Goal: Task Accomplishment & Management: Manage account settings

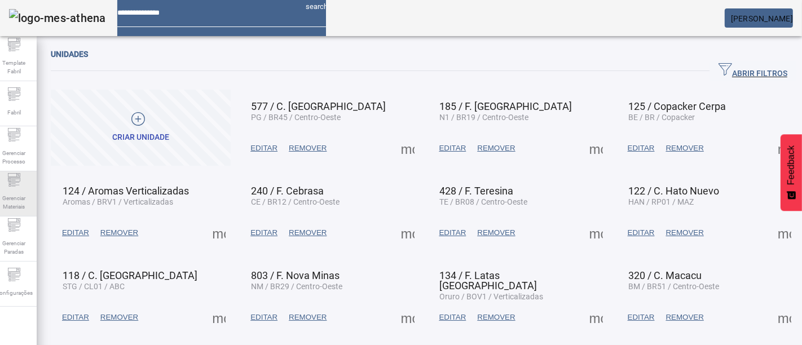
click at [18, 202] on span "Gerenciar Materiais" at bounding box center [14, 203] width 34 height 24
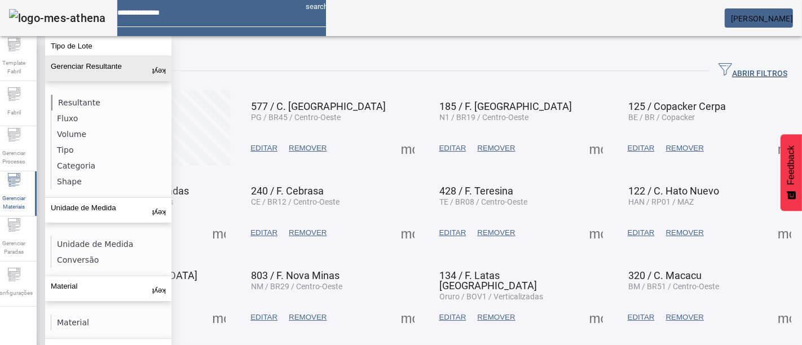
click at [97, 100] on li "Resultante" at bounding box center [111, 103] width 120 height 16
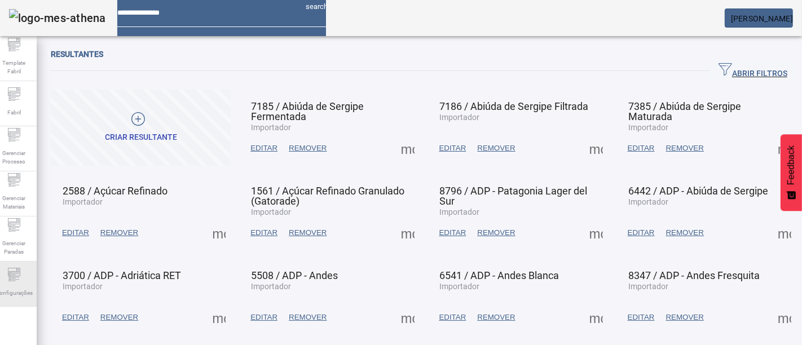
click at [21, 275] on icon at bounding box center [14, 275] width 14 height 14
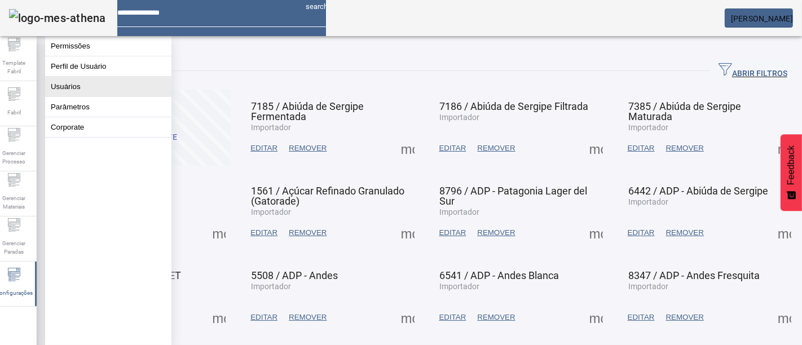
click at [83, 96] on button "Usuários" at bounding box center [108, 87] width 126 height 20
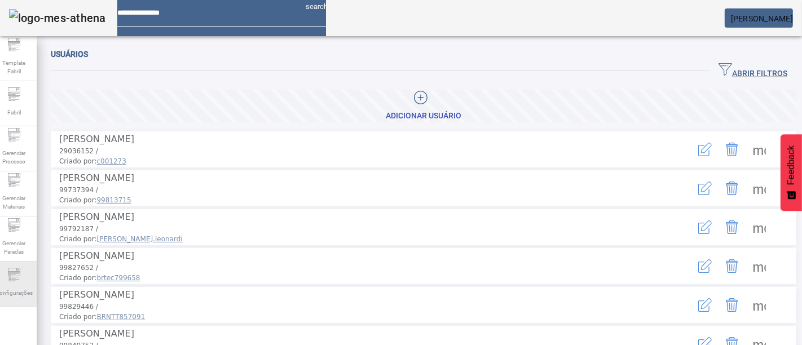
click at [16, 301] on div "Configurações" at bounding box center [14, 284] width 45 height 45
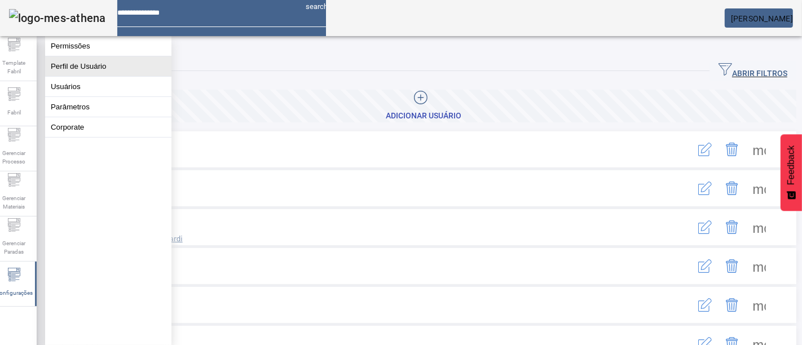
click at [132, 70] on button "Perfil de Usuário" at bounding box center [108, 66] width 126 height 20
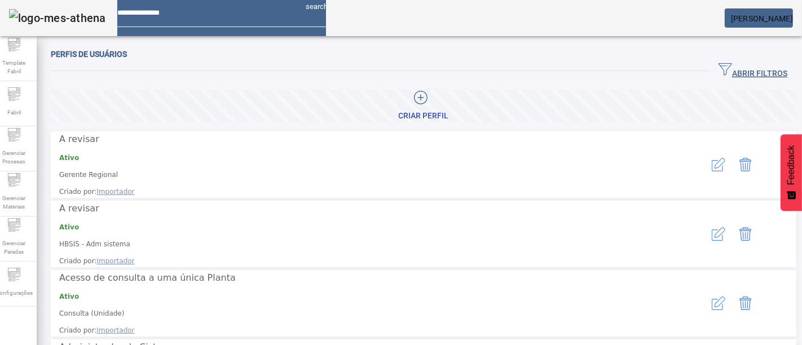
click at [747, 68] on span "ABRIR FILTROS" at bounding box center [753, 71] width 69 height 17
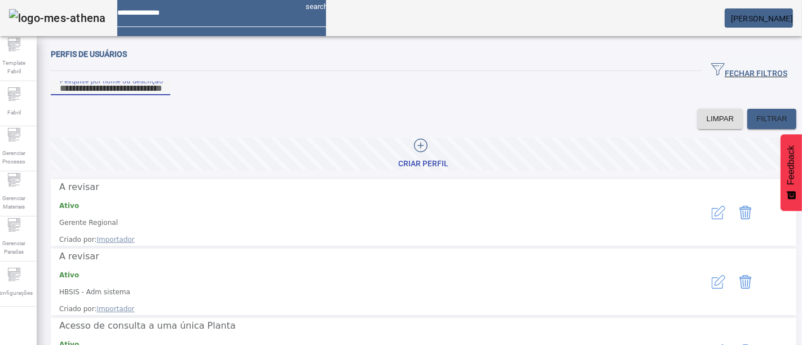
click at [161, 95] on input "Pesquise por nome ou descrição" at bounding box center [111, 89] width 102 height 14
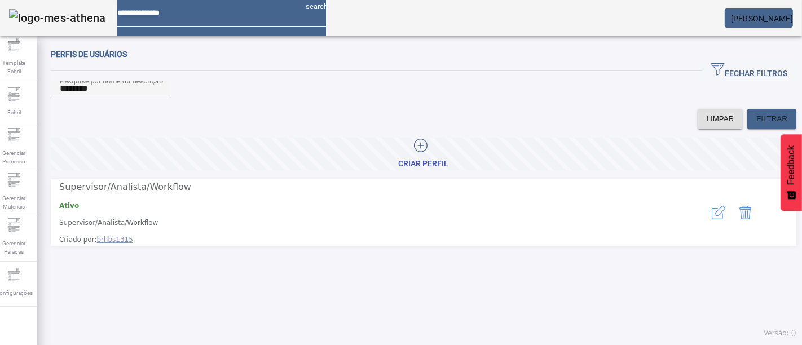
click at [712, 215] on icon "button" at bounding box center [719, 213] width 14 height 14
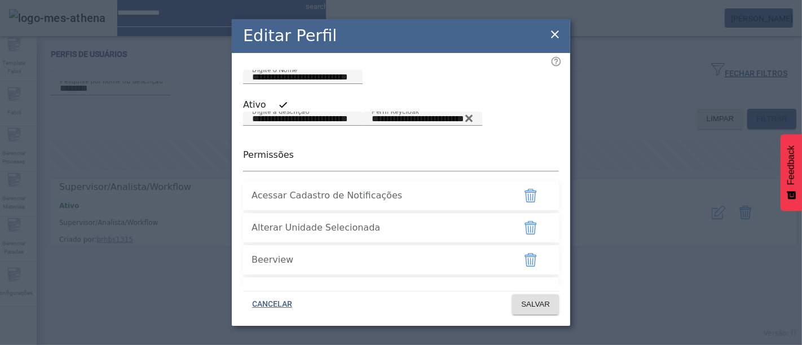
click at [550, 35] on icon at bounding box center [555, 35] width 14 height 14
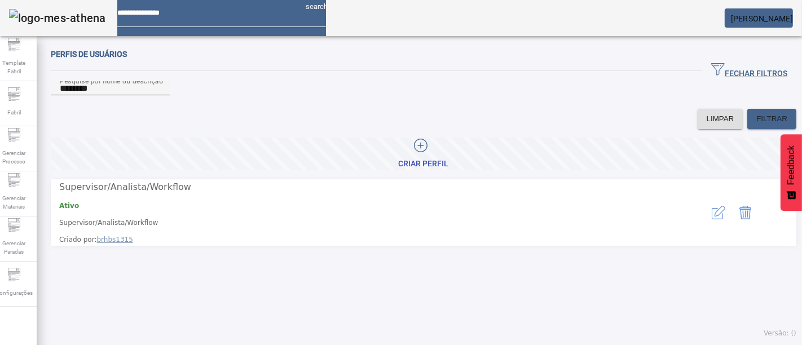
click at [161, 95] on input "********" at bounding box center [111, 89] width 102 height 14
type input "*"
type input "**********"
click at [705, 217] on button "button" at bounding box center [718, 212] width 27 height 27
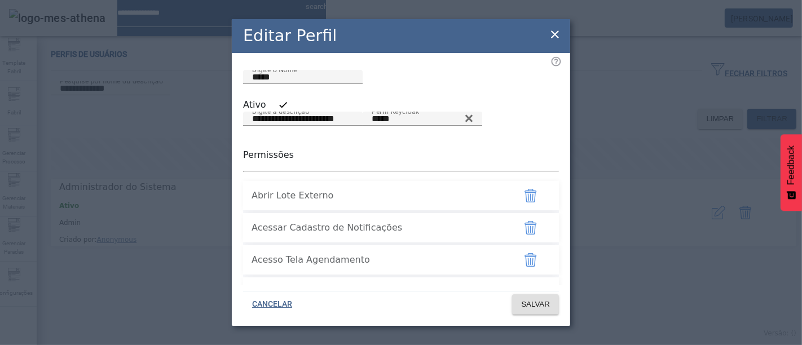
click at [556, 35] on icon at bounding box center [555, 34] width 8 height 8
